Goal: Find specific page/section: Find specific page/section

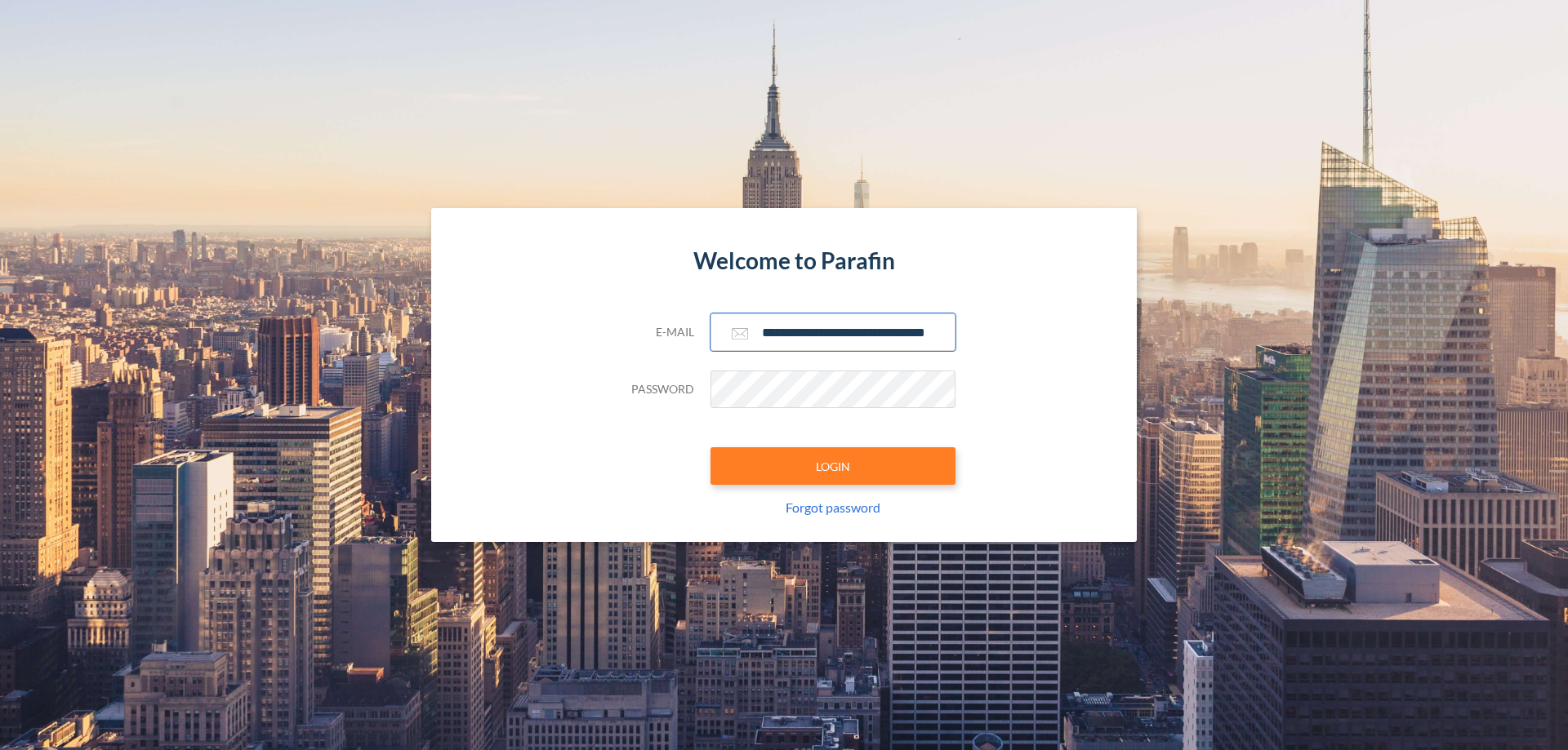
type input "**********"
click at [833, 466] on button "LOGIN" at bounding box center [833, 466] width 245 height 38
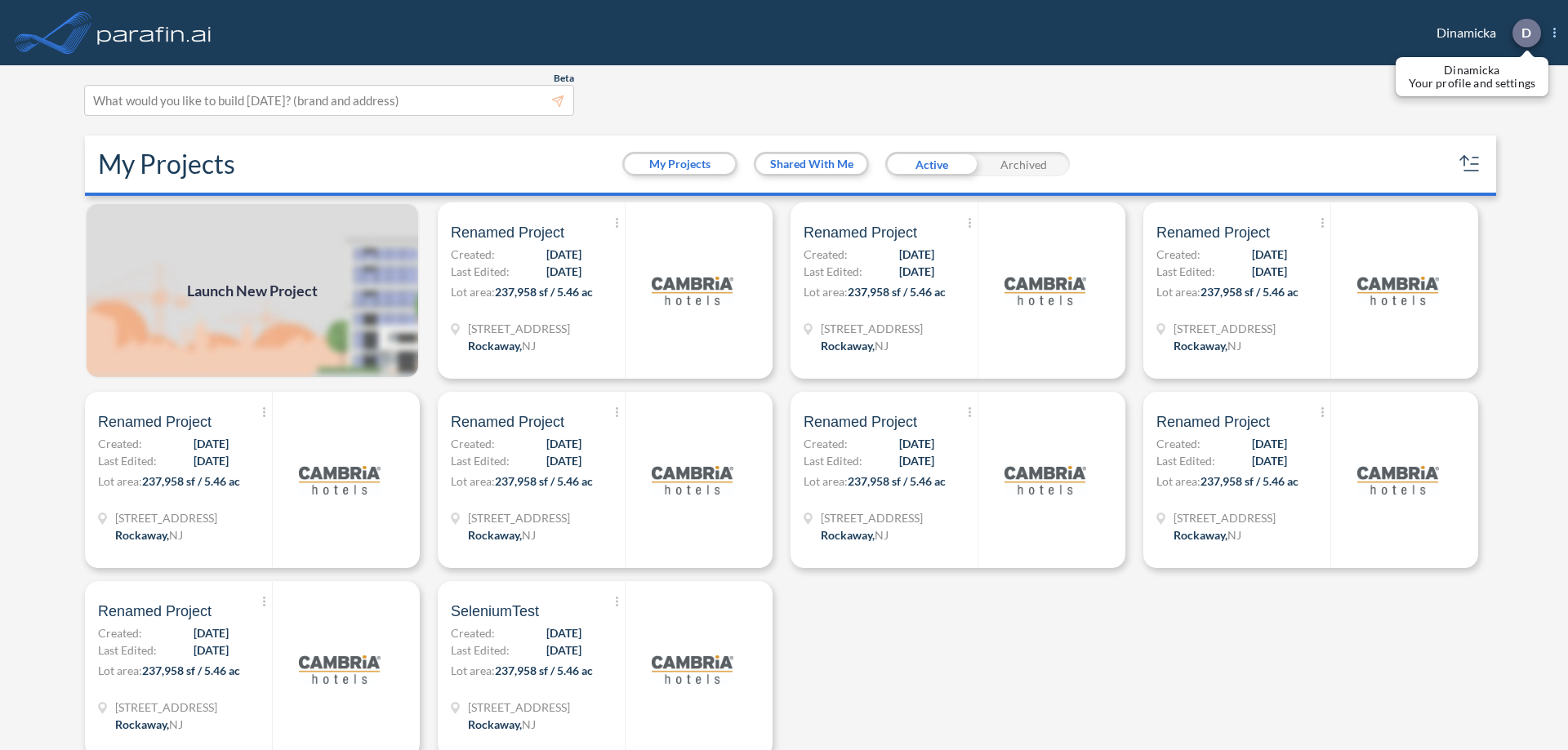
click at [1526, 33] on p "D" at bounding box center [1526, 32] width 9 height 15
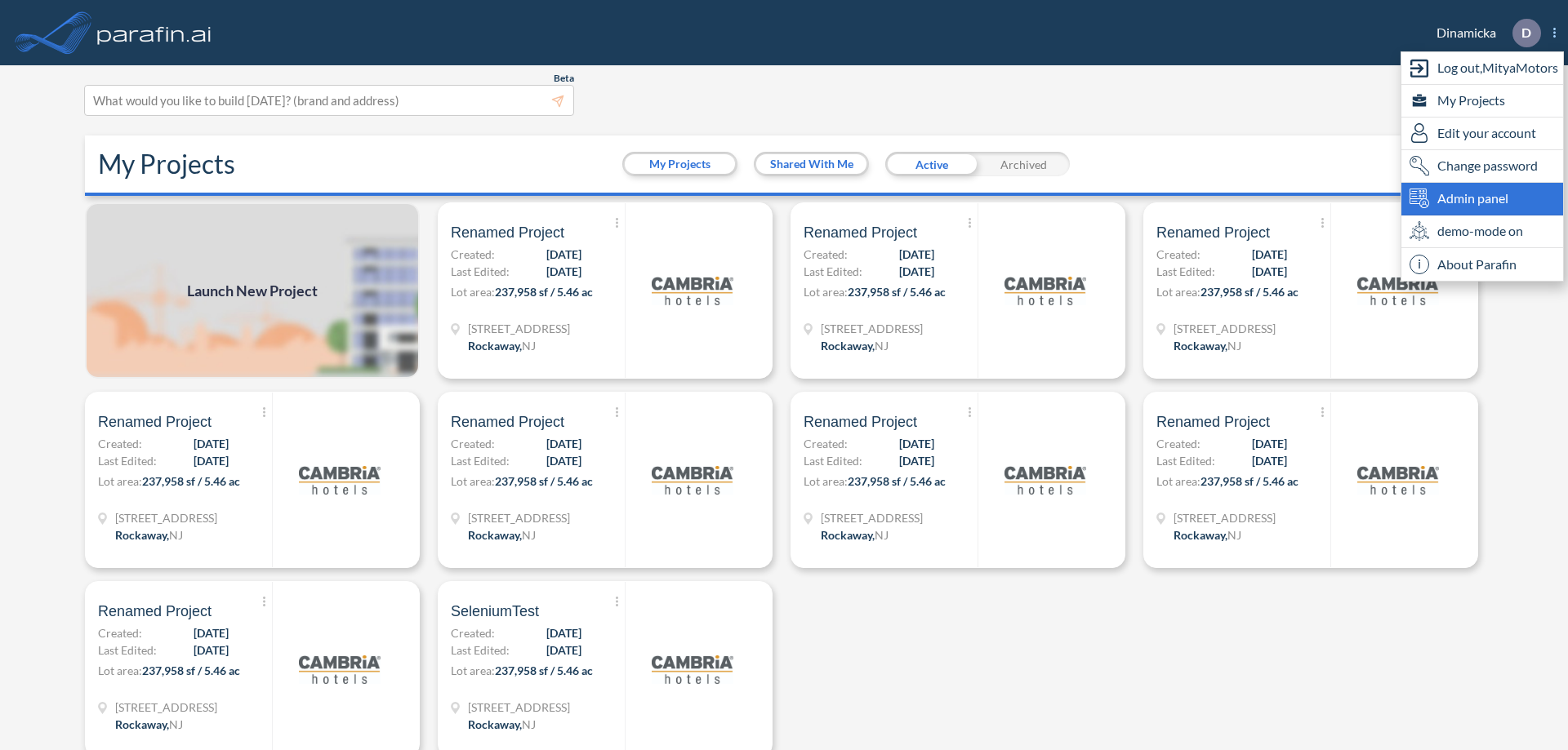
click at [1483, 199] on span "Admin panel" at bounding box center [1473, 199] width 71 height 20
